Goal: Task Accomplishment & Management: Manage account settings

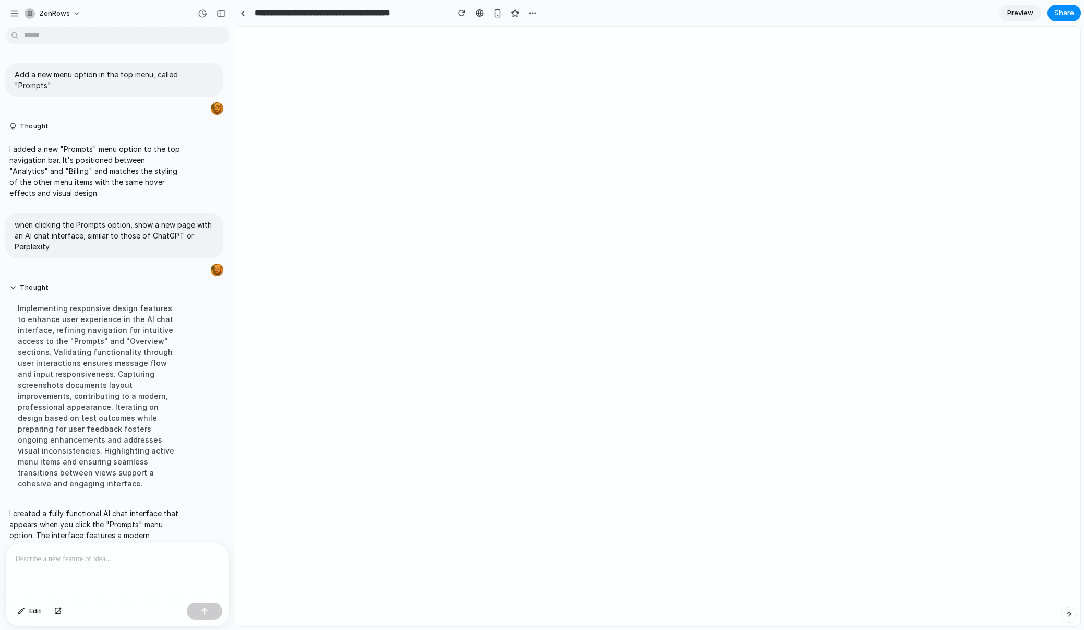
scroll to position [85, 0]
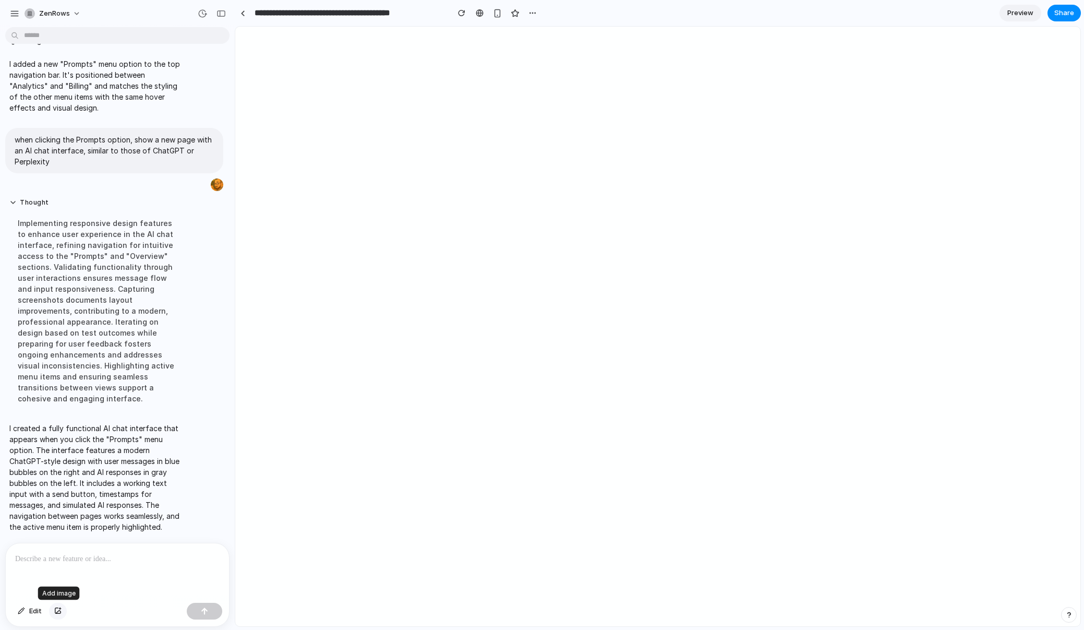
click at [56, 612] on div "button" at bounding box center [57, 611] width 7 height 6
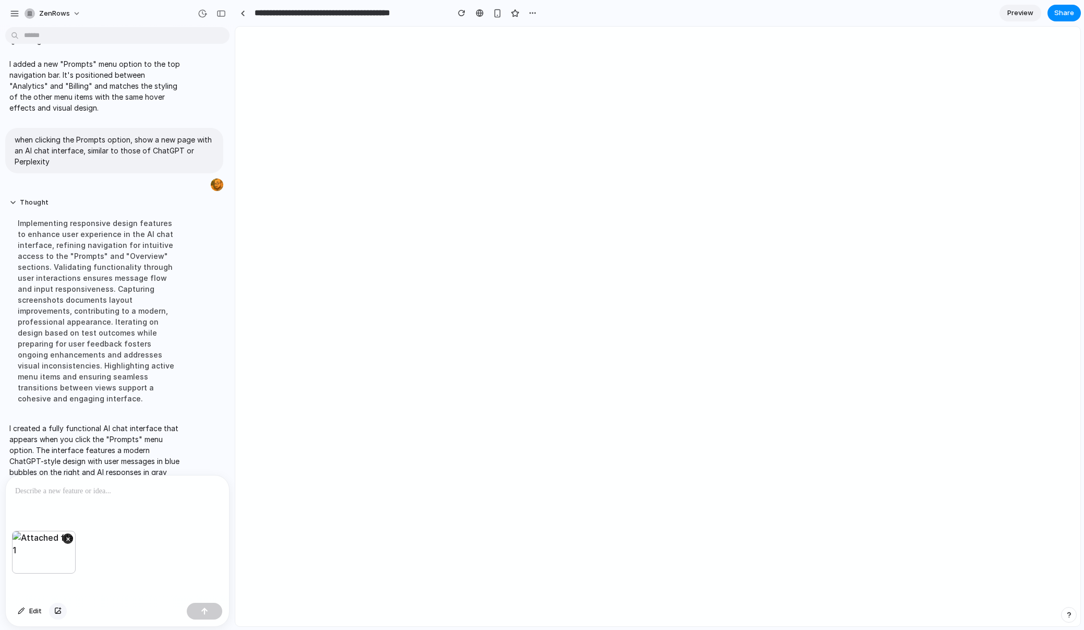
scroll to position [153, 0]
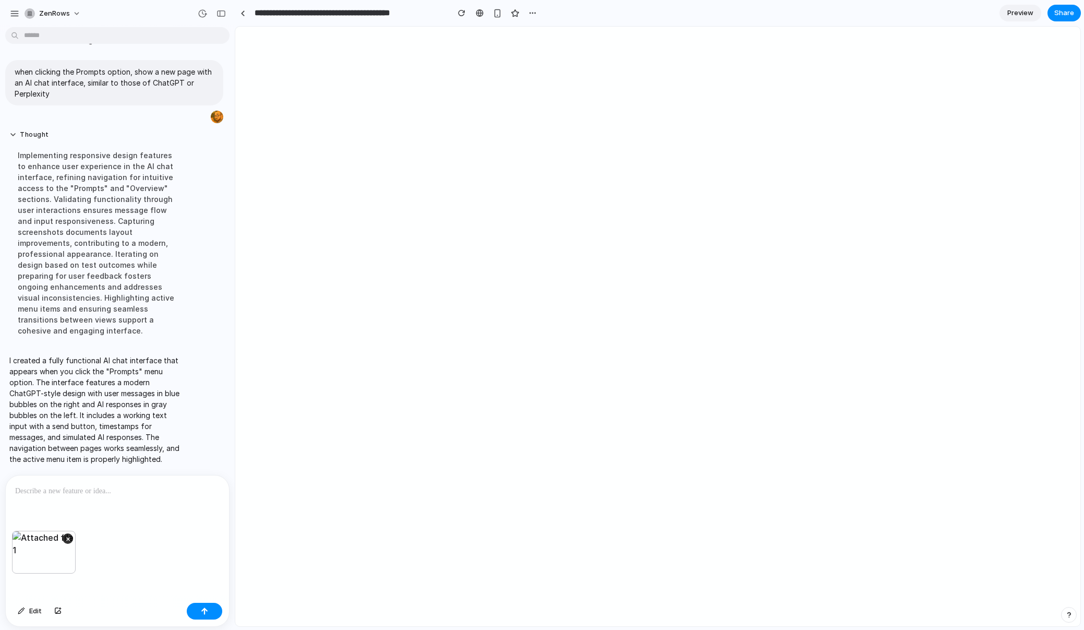
click at [87, 501] on div at bounding box center [117, 502] width 223 height 55
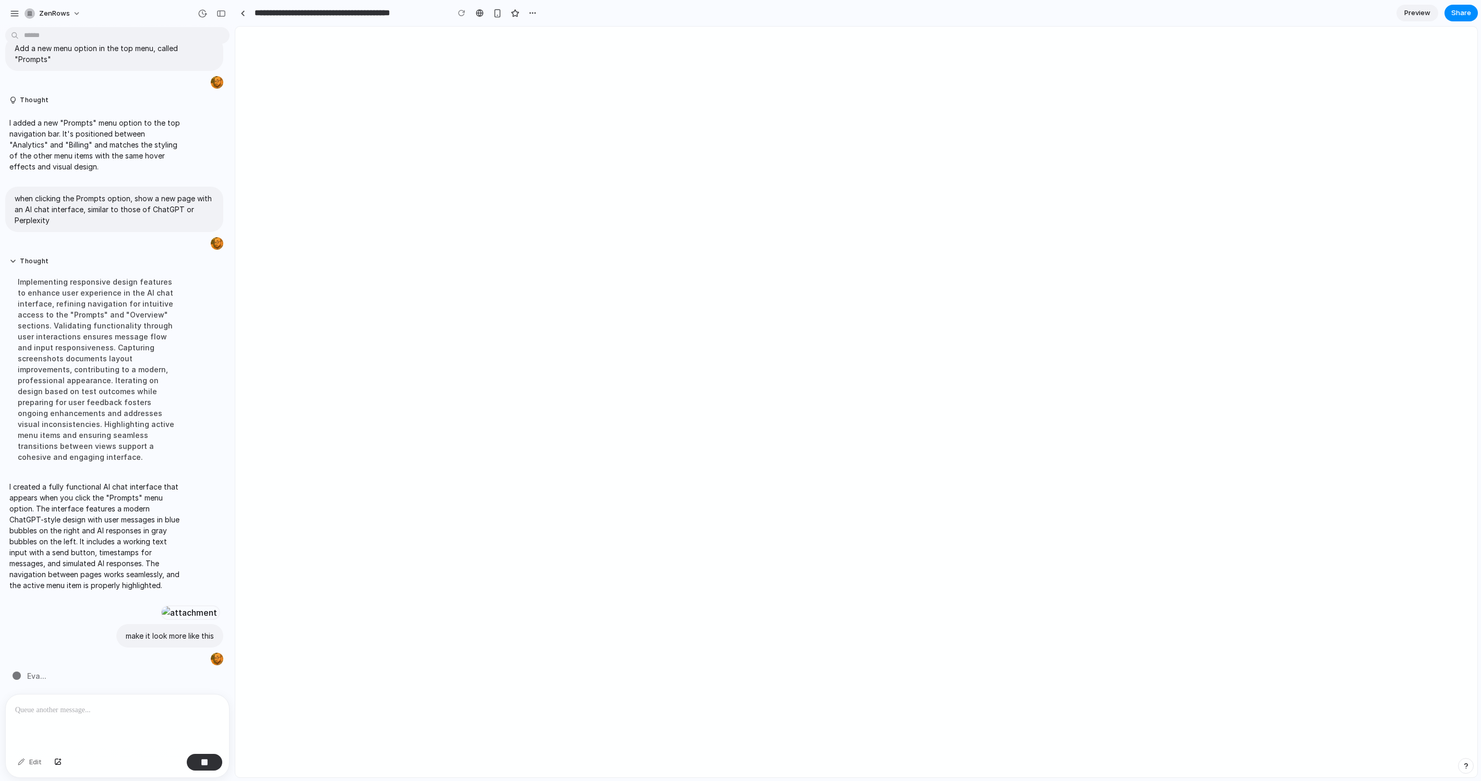
scroll to position [254, 0]
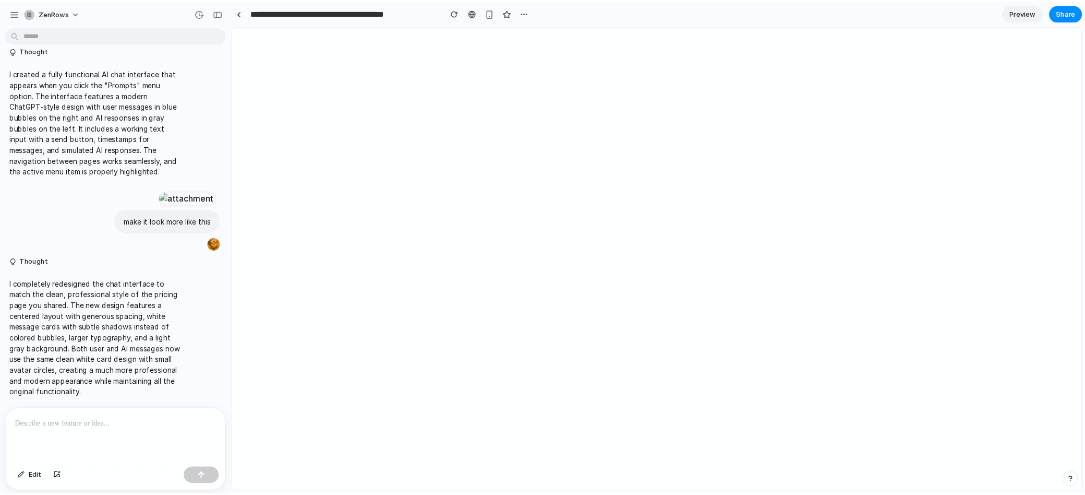
scroll to position [464, 0]
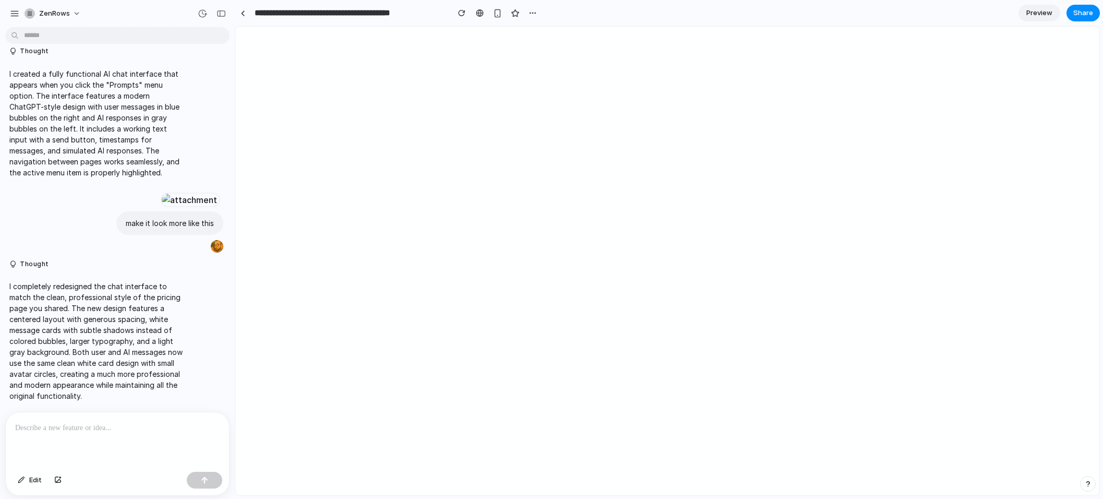
click at [1088, 484] on div "button" at bounding box center [1087, 483] width 7 height 7
click at [1088, 484] on div "button" at bounding box center [1087, 483] width 9 height 13
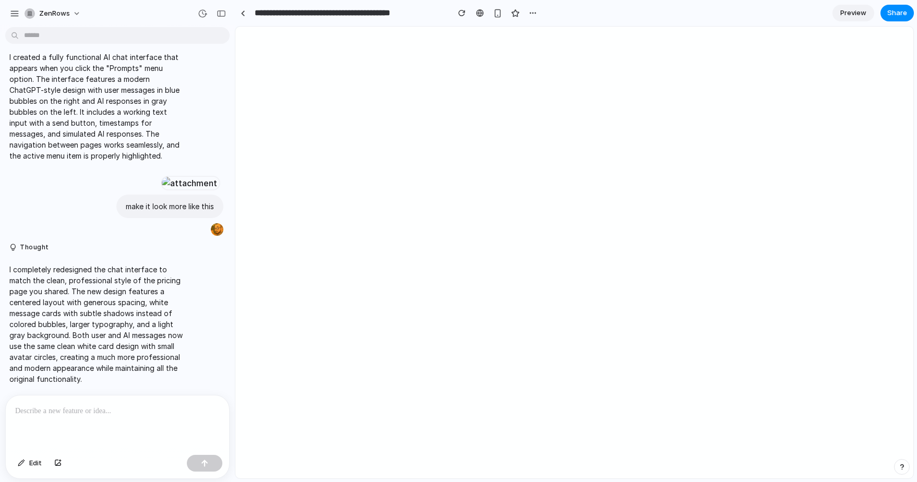
scroll to position [480, 0]
click at [495, 15] on div "button" at bounding box center [497, 13] width 9 height 9
click at [496, 10] on div "button" at bounding box center [497, 13] width 8 height 8
click at [498, 12] on div "button" at bounding box center [497, 13] width 9 height 9
click at [476, 8] on link at bounding box center [480, 13] width 16 height 16
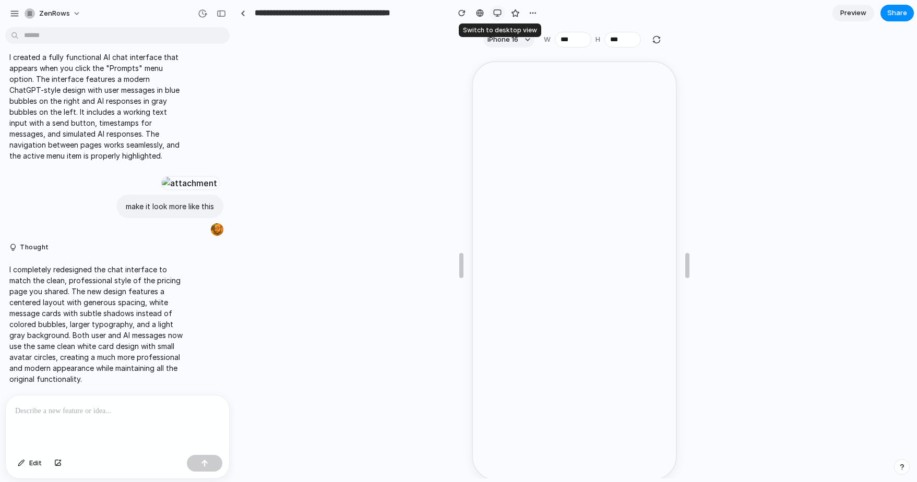
click at [497, 16] on div "button" at bounding box center [497, 13] width 8 height 8
click at [500, 10] on div "button" at bounding box center [497, 13] width 9 height 9
click at [239, 12] on link at bounding box center [243, 13] width 16 height 16
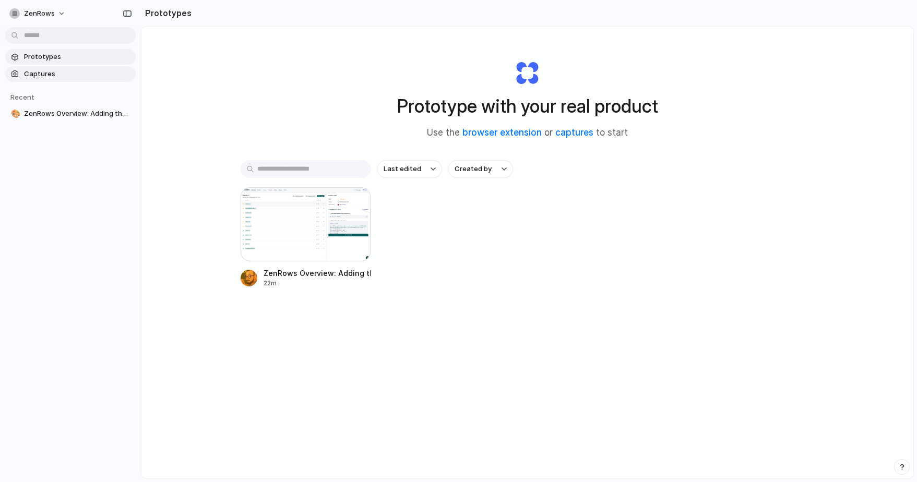
click at [48, 77] on span "Captures" at bounding box center [77, 74] width 107 height 10
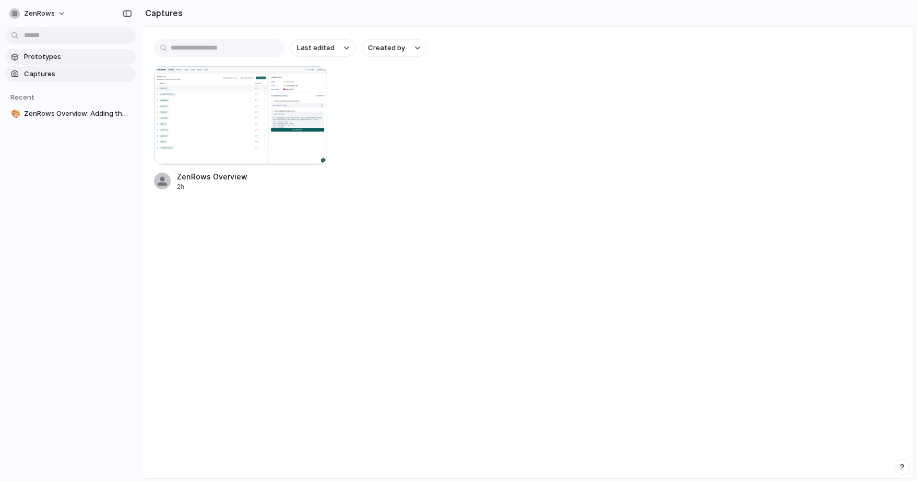
click at [59, 58] on span "Prototypes" at bounding box center [77, 57] width 107 height 10
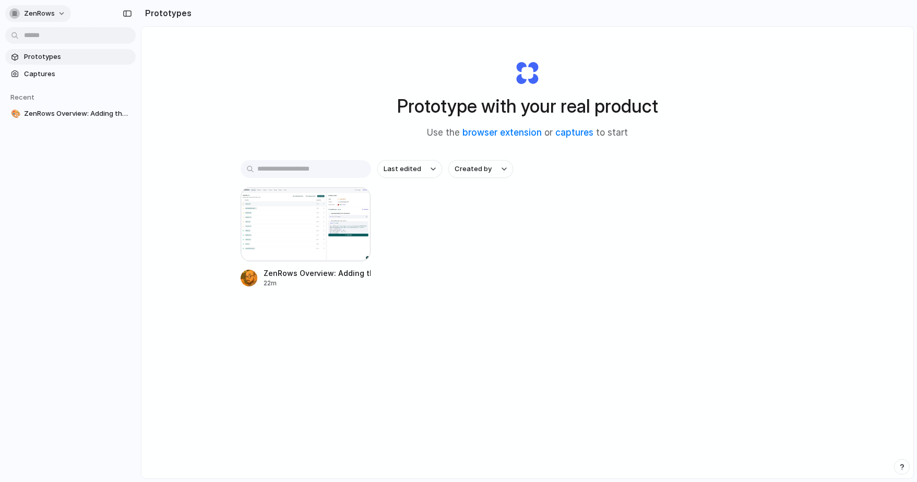
click at [51, 16] on span "ZenRows" at bounding box center [39, 13] width 31 height 10
click at [43, 35] on span "Settings" at bounding box center [38, 37] width 29 height 10
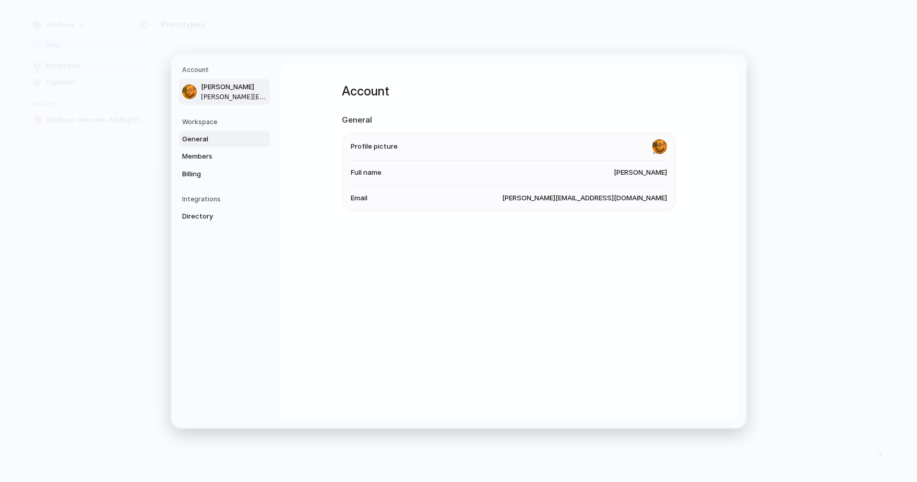
click at [196, 138] on span "General" at bounding box center [215, 139] width 67 height 10
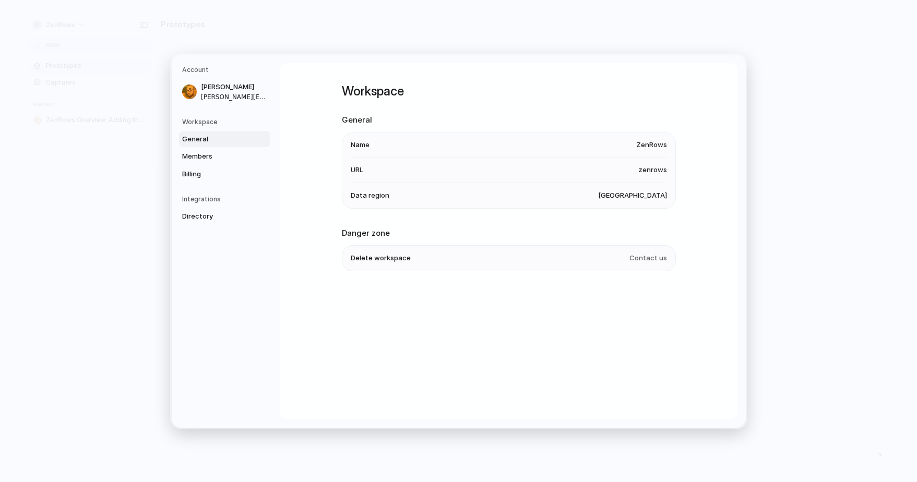
click at [641, 195] on span "United States" at bounding box center [632, 195] width 69 height 10
click at [215, 154] on span "Members" at bounding box center [215, 156] width 67 height 10
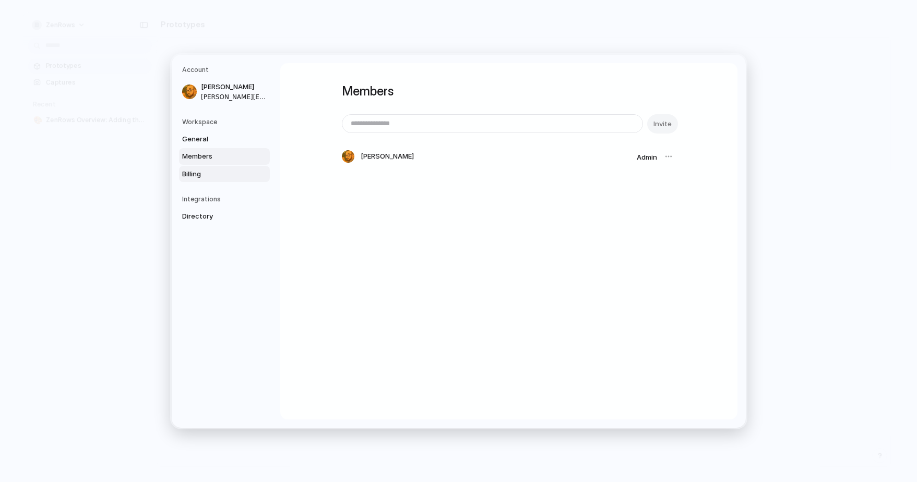
click at [207, 176] on span "Billing" at bounding box center [215, 173] width 67 height 10
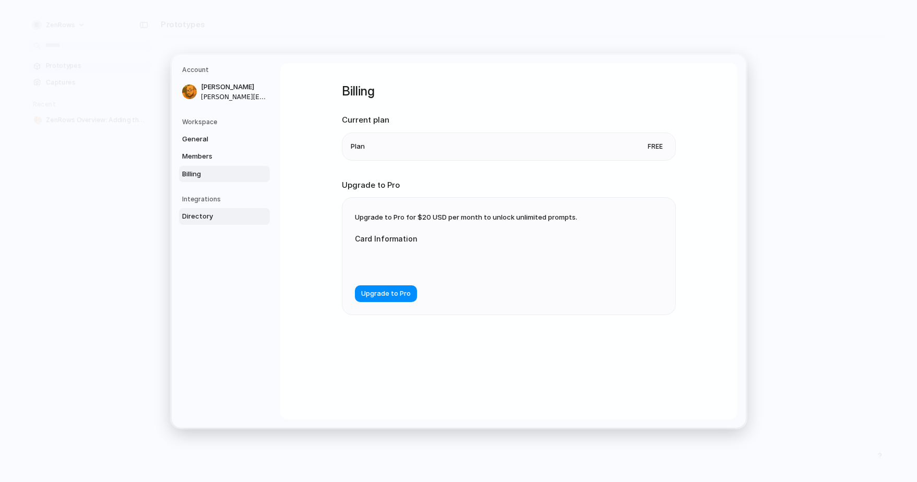
click at [214, 216] on span "Directory" at bounding box center [215, 216] width 67 height 10
